Goal: Task Accomplishment & Management: Complete application form

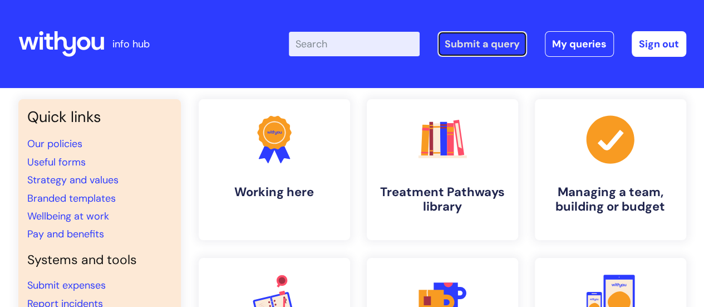
click at [478, 55] on link "Submit a query" at bounding box center [482, 44] width 90 height 26
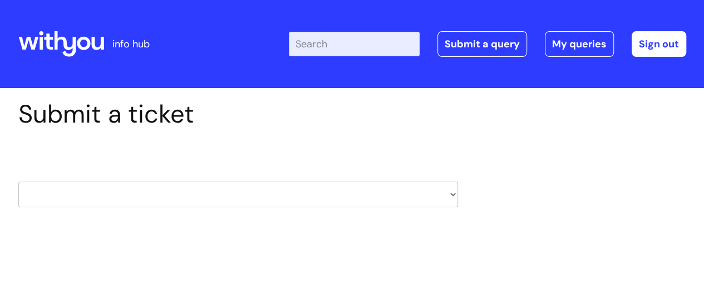
click at [379, 191] on select "HR / People IT and Support Clinical Drug Alerts Finance Accounts Data Support T…" at bounding box center [238, 194] width 440 height 26
select select "it_and_support"
click at [18, 181] on select "HR / People IT and Support Clinical Drug Alerts Finance Accounts Data Support T…" at bounding box center [238, 194] width 440 height 26
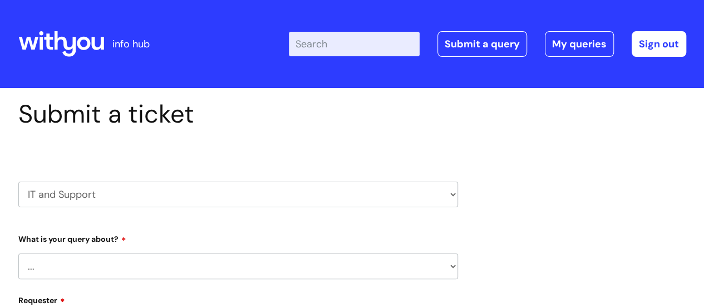
select select "80004286527"
click at [381, 274] on select "... Mobile Phone Reset & MFA Accounts, Starters and Leavers IT Hardware issue I…" at bounding box center [238, 266] width 440 height 26
select select "I need help logging in"
click at [18, 253] on select "... Mobile Phone Reset & MFA Accounts, Starters and Leavers IT Hardware issue I…" at bounding box center [238, 266] width 440 height 26
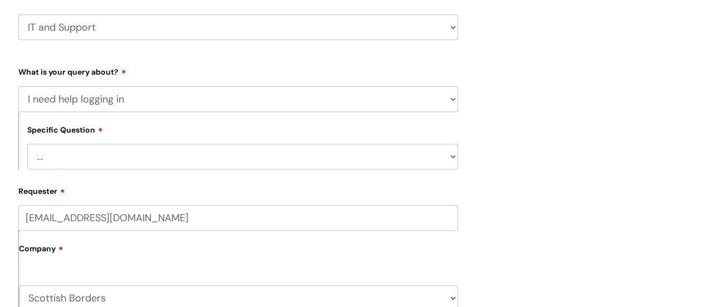
scroll to position [278, 0]
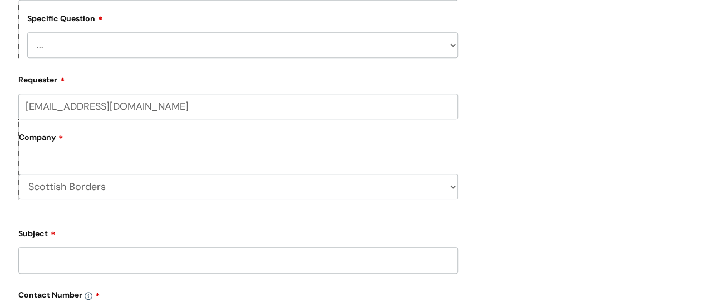
click at [248, 44] on select "... I need help logging into my laptop/chromebook I need access or help logging…" at bounding box center [242, 45] width 431 height 26
select select "I need access or help logging into a system, including Single Sign On"
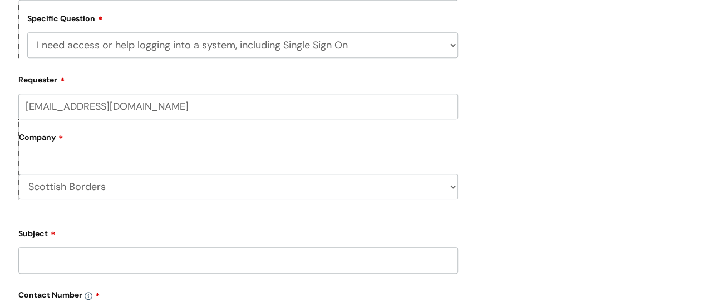
click at [27, 33] on select "... I need help logging into my laptop/chromebook I need access or help logging…" at bounding box center [242, 45] width 431 height 26
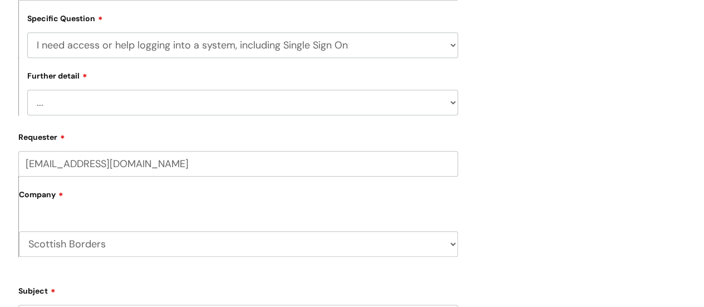
click at [502, 175] on div "Submit a ticket HR / People IT and Support Clinical Drug Alerts Finance Account…" at bounding box center [352, 229] width 684 height 817
click at [436, 107] on select "... Nebula Halo IT Portal PCMIS Ulysses iTrent CJSM NHS email Summary Care Reco…" at bounding box center [242, 103] width 431 height 26
select select "NHS email"
click at [27, 90] on select "... Nebula Halo IT Portal PCMIS Ulysses iTrent CJSM NHS email Summary Care Reco…" at bounding box center [242, 103] width 431 height 26
click at [631, 202] on div "Submit a ticket HR / People IT and Support Clinical Drug Alerts Finance Account…" at bounding box center [352, 229] width 684 height 817
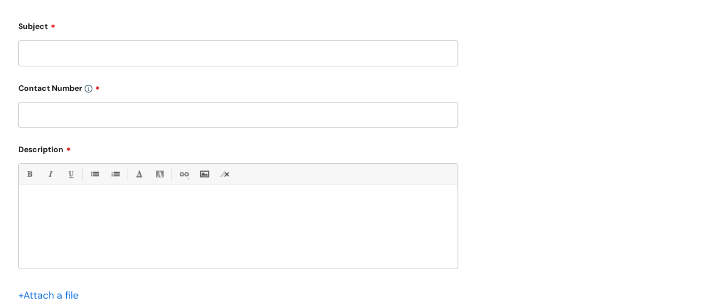
scroll to position [556, 0]
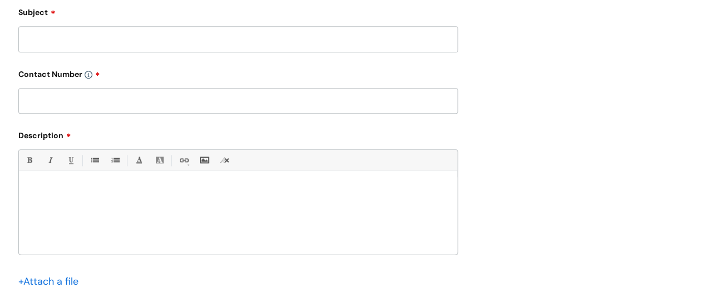
click at [220, 35] on input "Subject" at bounding box center [238, 39] width 440 height 26
type input "single sign on MFA"
click at [239, 102] on input "text" at bounding box center [238, 101] width 440 height 26
type input "07956769969"
click at [244, 182] on div at bounding box center [238, 215] width 438 height 77
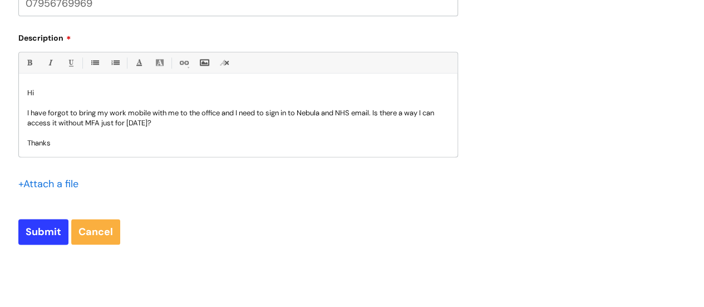
scroll to position [668, 0]
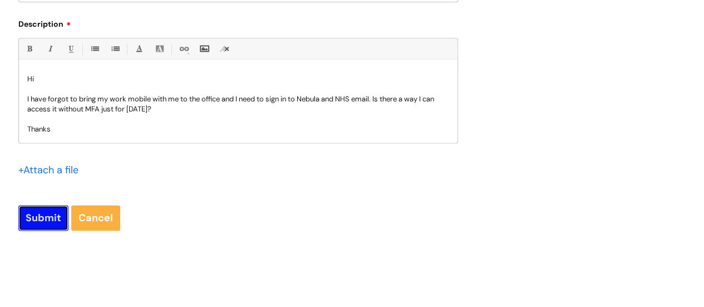
click at [55, 221] on input "Submit" at bounding box center [43, 218] width 50 height 26
type input "Please Wait..."
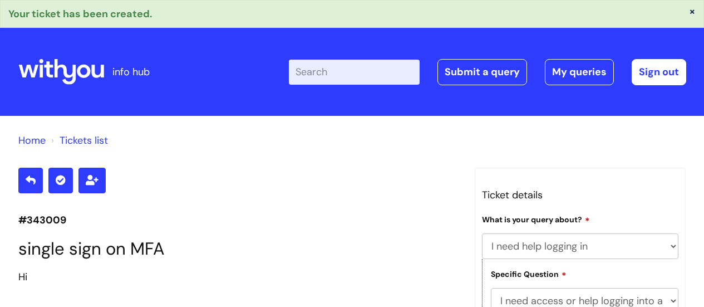
select select "I need help logging in"
select select "I need access or help logging into a system, including Single Sign On"
select select "NHS email"
